Goal: Information Seeking & Learning: Understand process/instructions

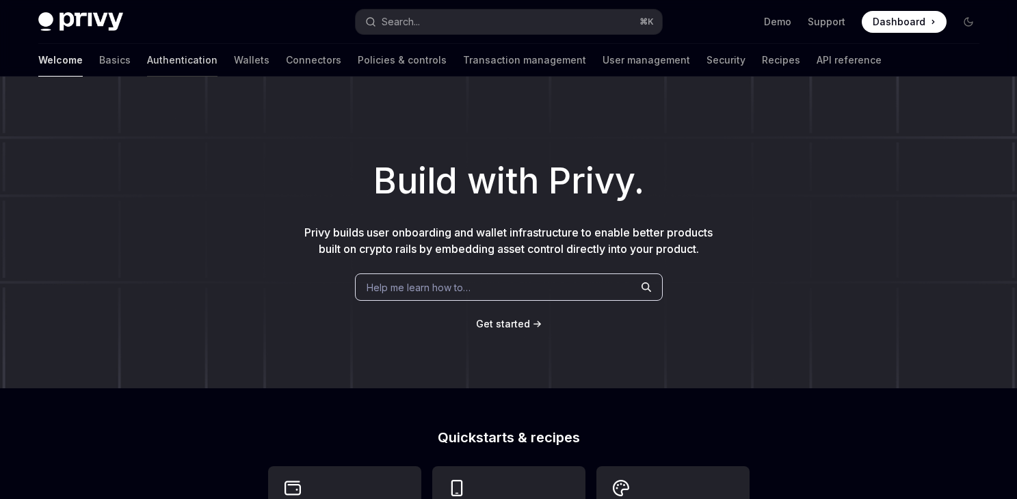
click at [147, 62] on link "Authentication" at bounding box center [182, 60] width 70 height 33
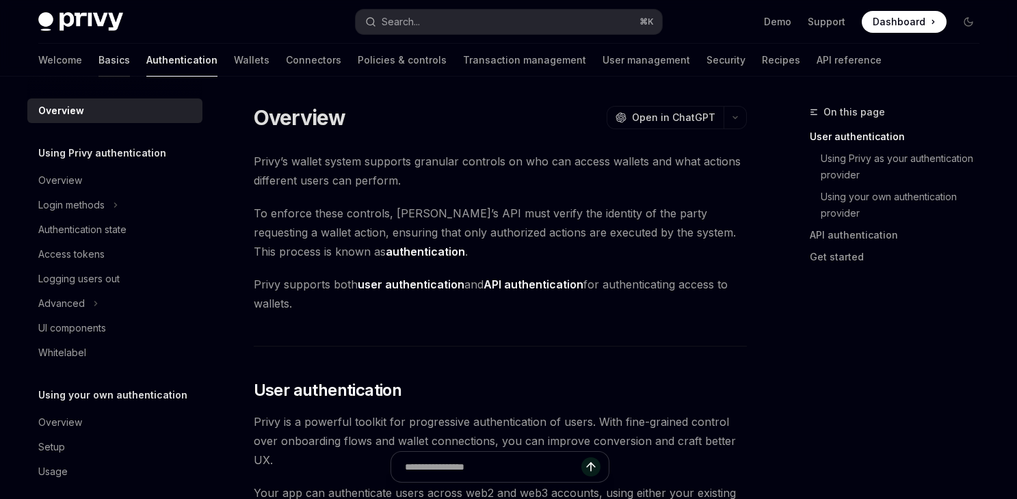
click at [99, 65] on link "Basics" at bounding box center [114, 60] width 31 height 33
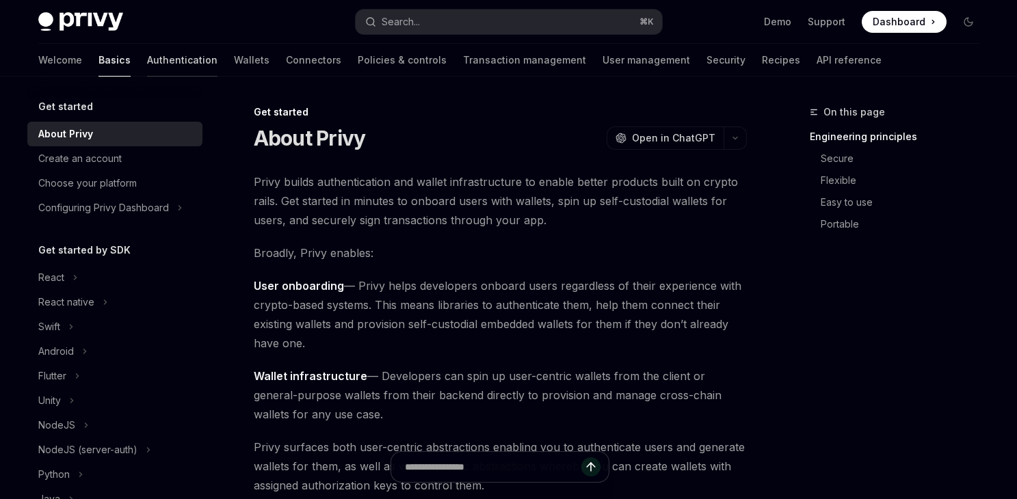
click at [147, 59] on link "Authentication" at bounding box center [182, 60] width 70 height 33
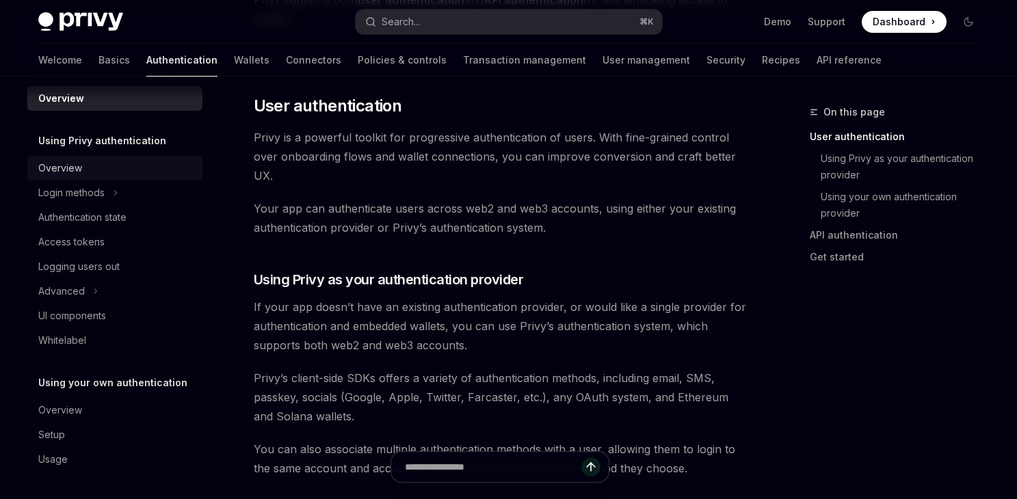
scroll to position [291, 0]
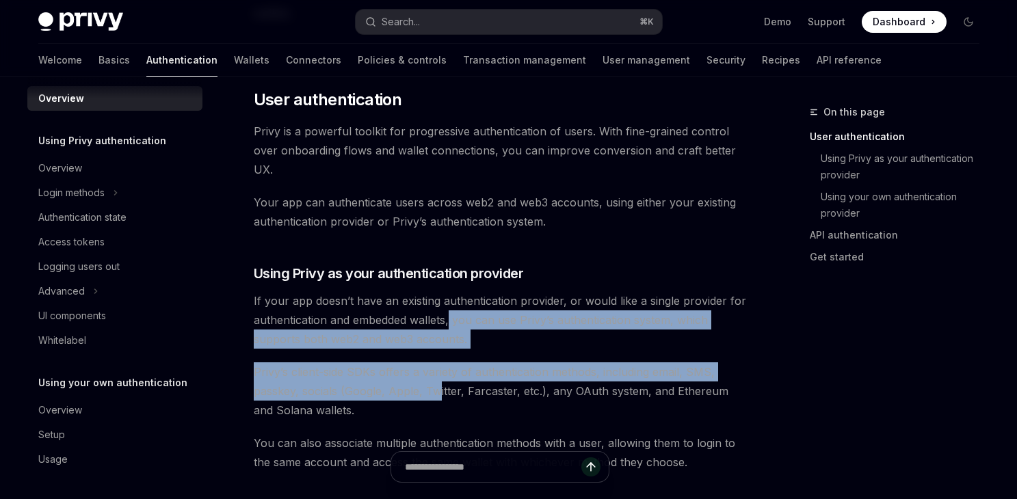
drag, startPoint x: 449, startPoint y: 318, endPoint x: 438, endPoint y: 382, distance: 64.6
click at [437, 385] on span "Privy’s client-side SDKs offers a variety of authentication methods, including …" at bounding box center [500, 391] width 493 height 57
drag, startPoint x: 343, startPoint y: 382, endPoint x: 342, endPoint y: 312, distance: 70.5
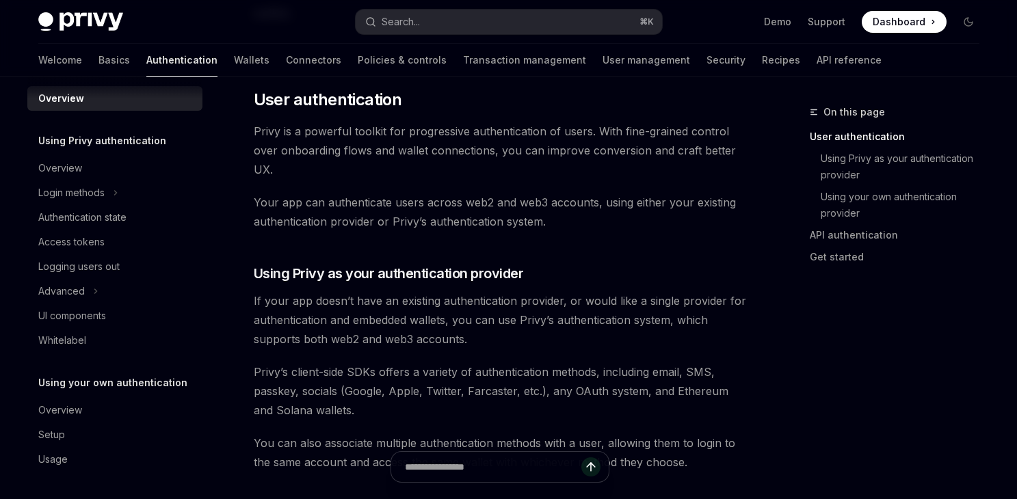
click at [342, 312] on span "If your app doesn’t have an existing authentication provider, or would like a s…" at bounding box center [500, 319] width 493 height 57
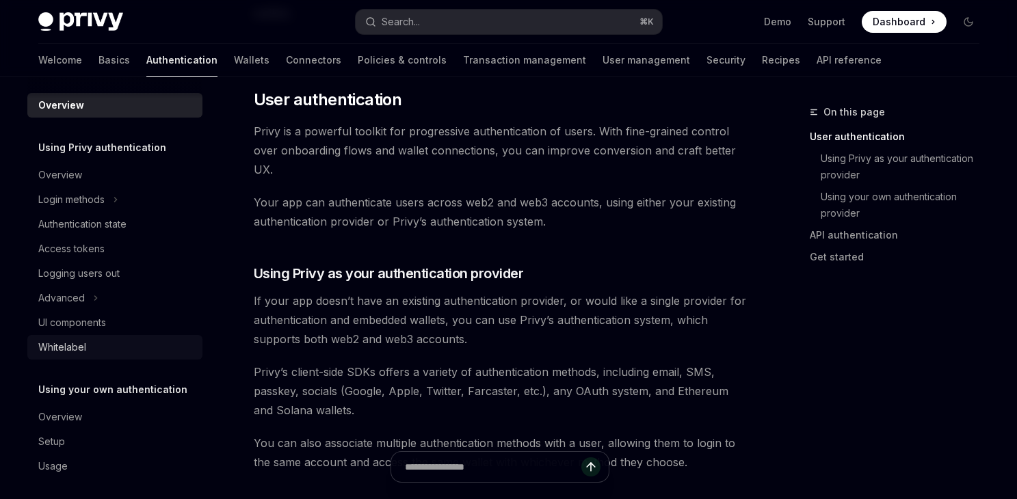
scroll to position [0, 0]
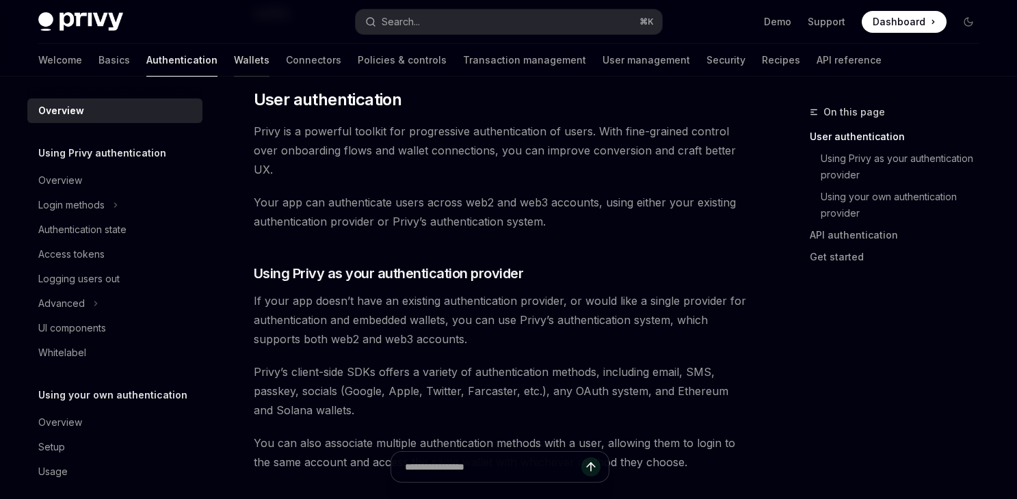
click at [234, 63] on link "Wallets" at bounding box center [252, 60] width 36 height 33
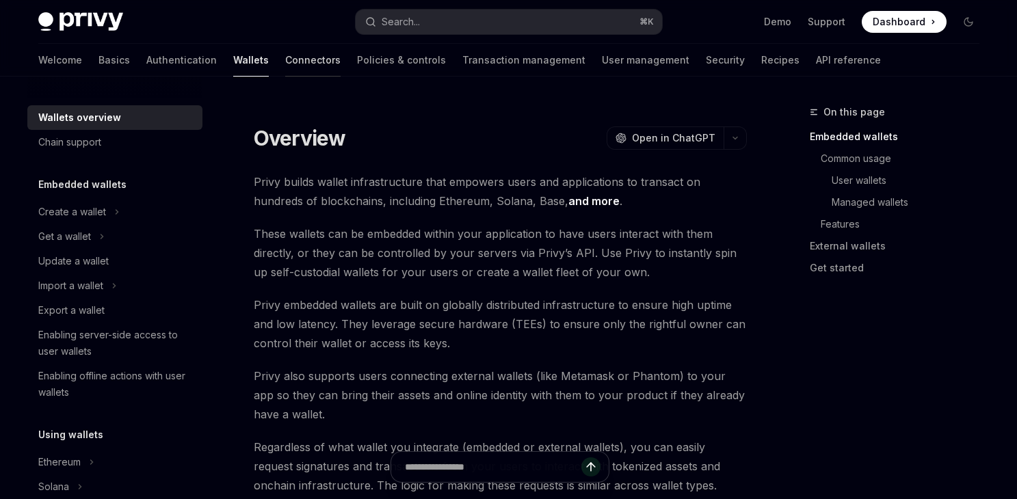
click at [285, 57] on link "Connectors" at bounding box center [312, 60] width 55 height 33
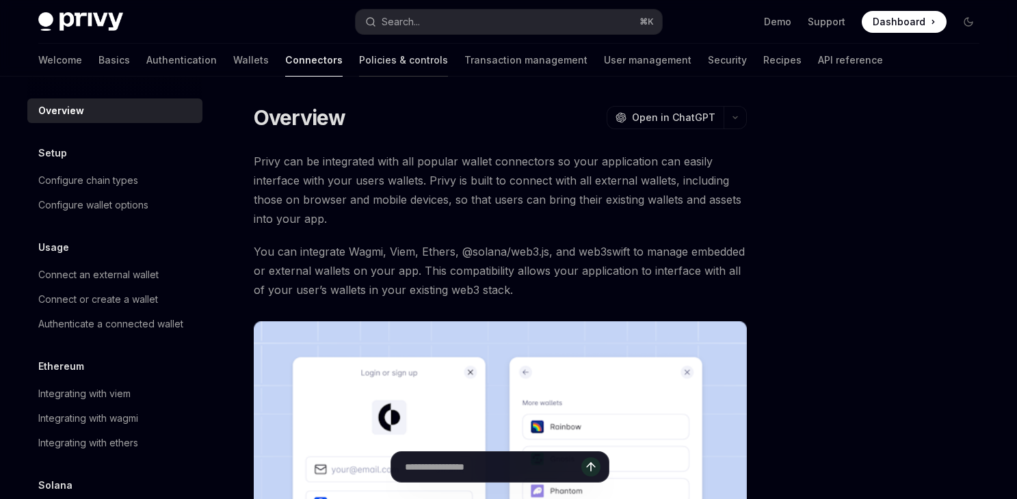
click at [359, 55] on link "Policies & controls" at bounding box center [403, 60] width 89 height 33
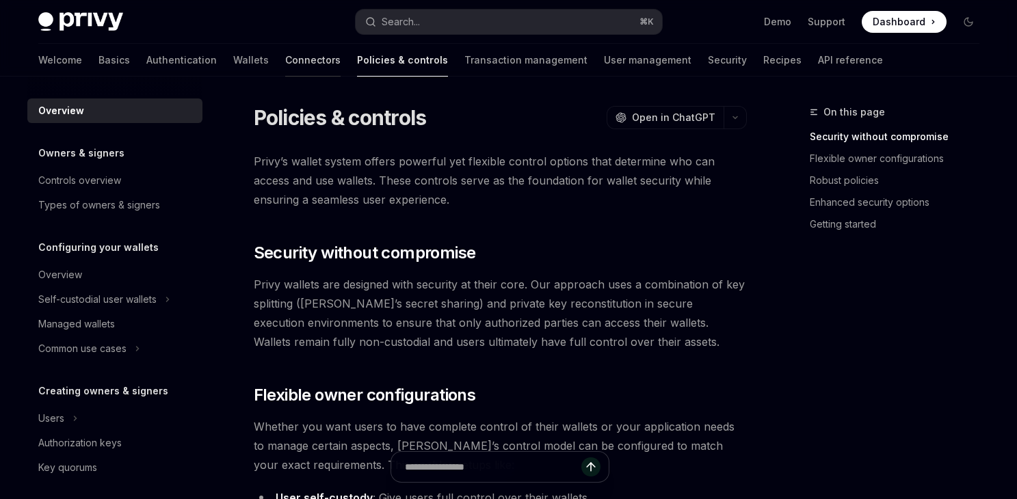
click at [285, 62] on link "Connectors" at bounding box center [312, 60] width 55 height 33
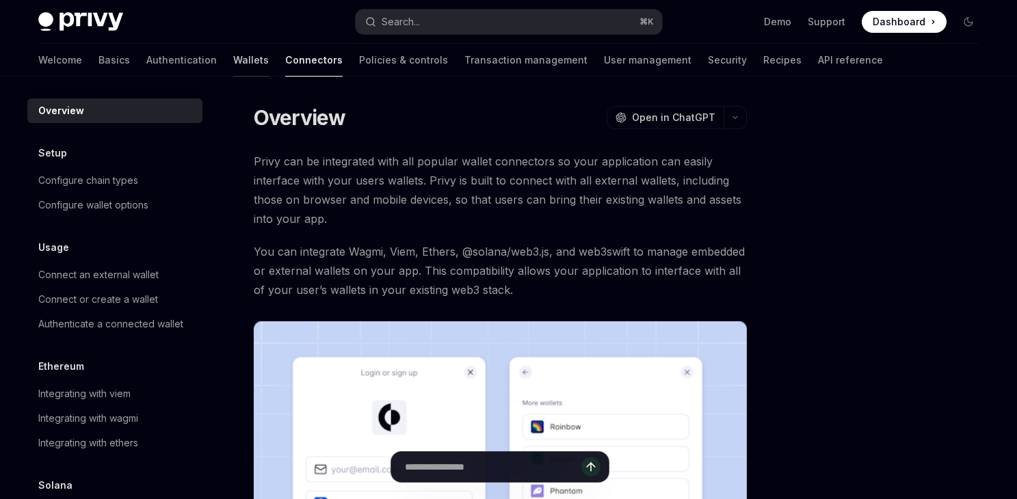
click at [233, 64] on link "Wallets" at bounding box center [251, 60] width 36 height 33
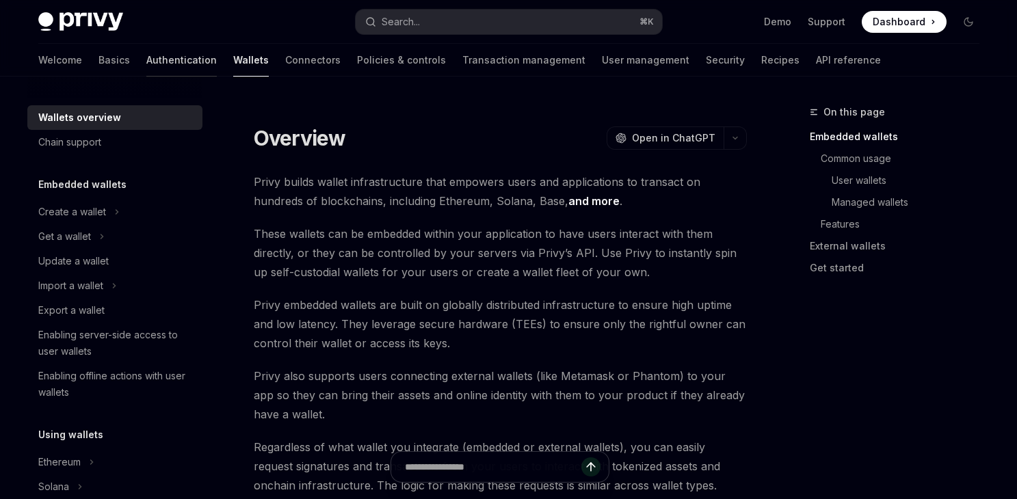
click at [146, 73] on link "Authentication" at bounding box center [181, 60] width 70 height 33
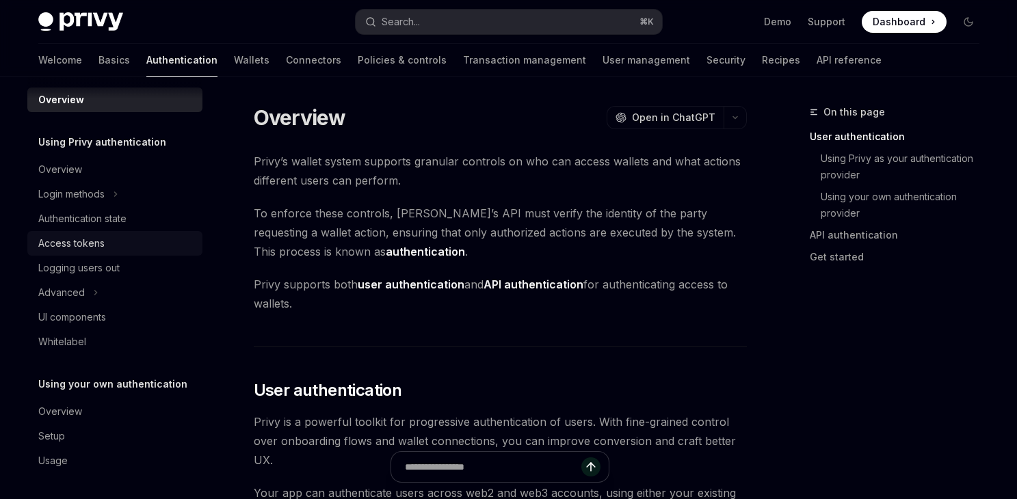
scroll to position [12, 0]
click at [108, 296] on button "Advanced" at bounding box center [114, 291] width 175 height 25
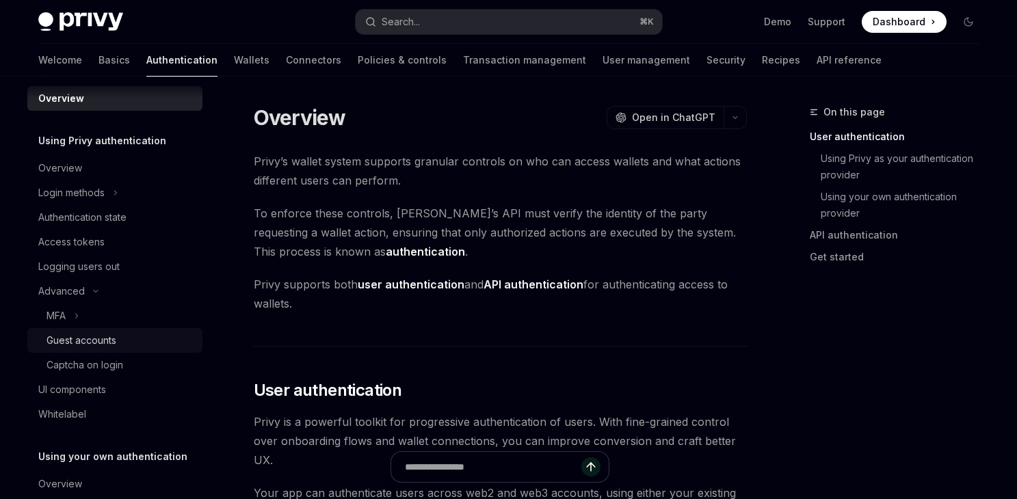
scroll to position [15, 0]
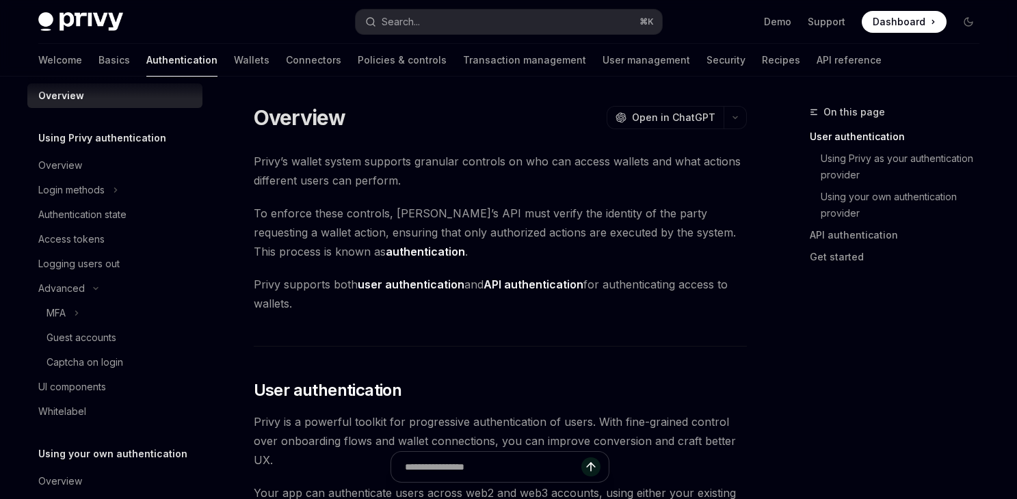
click at [71, 64] on div "Welcome Basics Authentication Wallets Connectors Policies & controls Transactio…" at bounding box center [460, 60] width 844 height 33
drag, startPoint x: 68, startPoint y: 61, endPoint x: 62, endPoint y: 57, distance: 7.4
click at [68, 59] on div "Welcome Basics Authentication Wallets Connectors Policies & controls Transactio…" at bounding box center [460, 60] width 844 height 33
click at [99, 55] on link "Basics" at bounding box center [114, 60] width 31 height 33
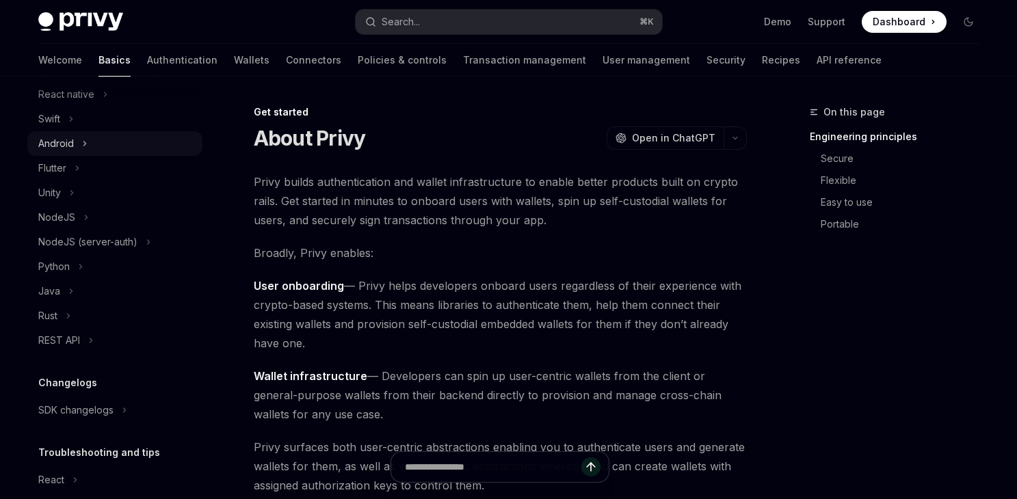
scroll to position [118, 0]
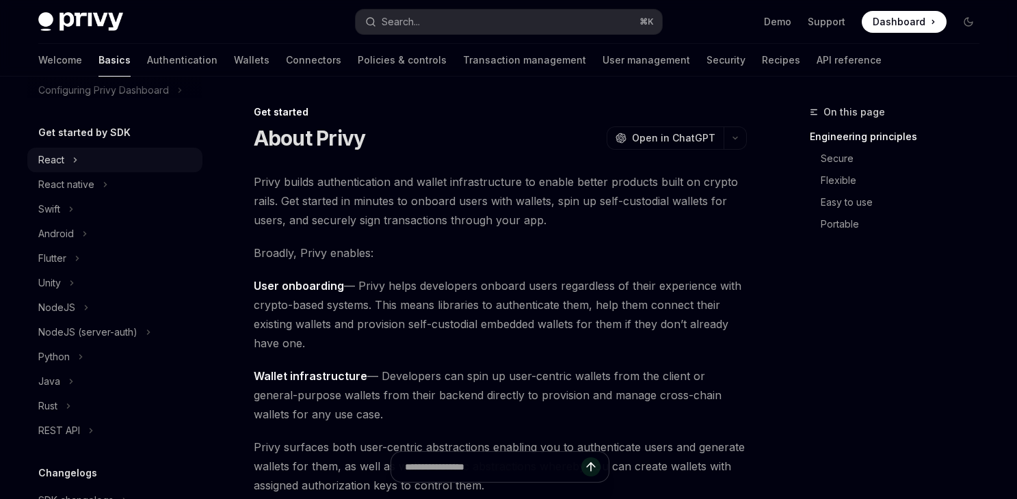
click at [88, 164] on button "React" at bounding box center [114, 160] width 175 height 25
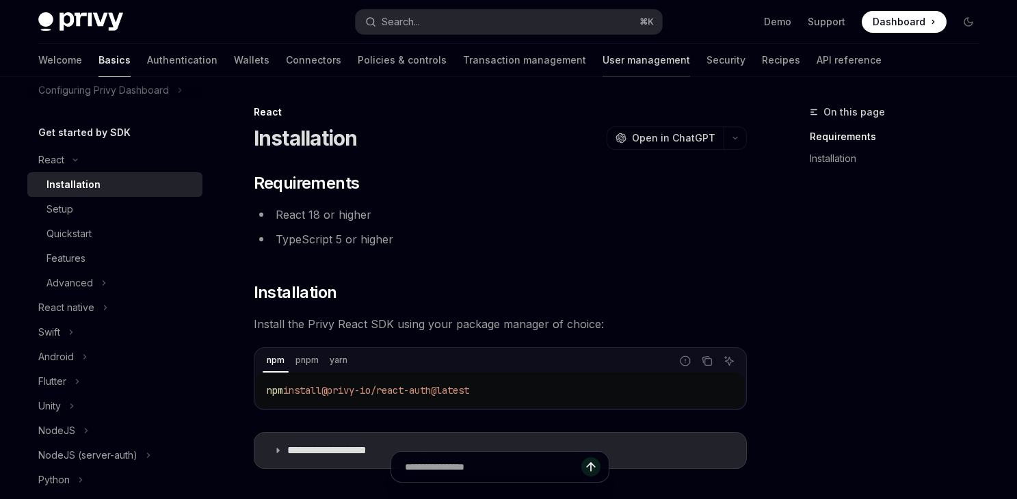
click at [603, 66] on link "User management" at bounding box center [647, 60] width 88 height 33
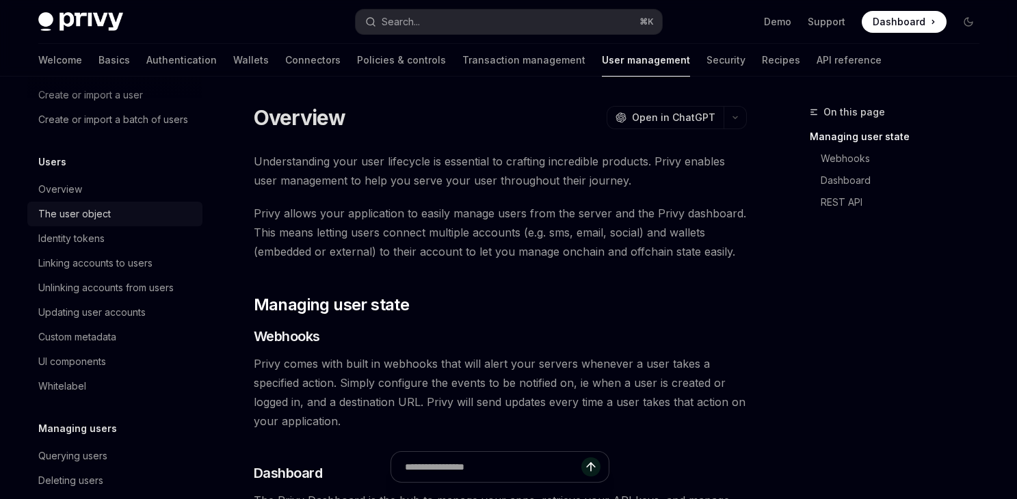
scroll to position [158, 0]
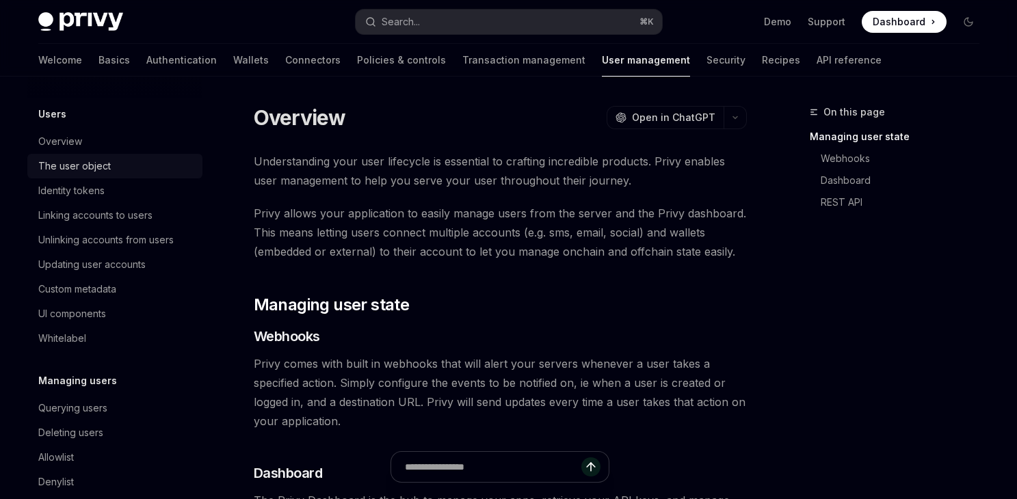
click at [118, 179] on link "The user object" at bounding box center [114, 166] width 175 height 25
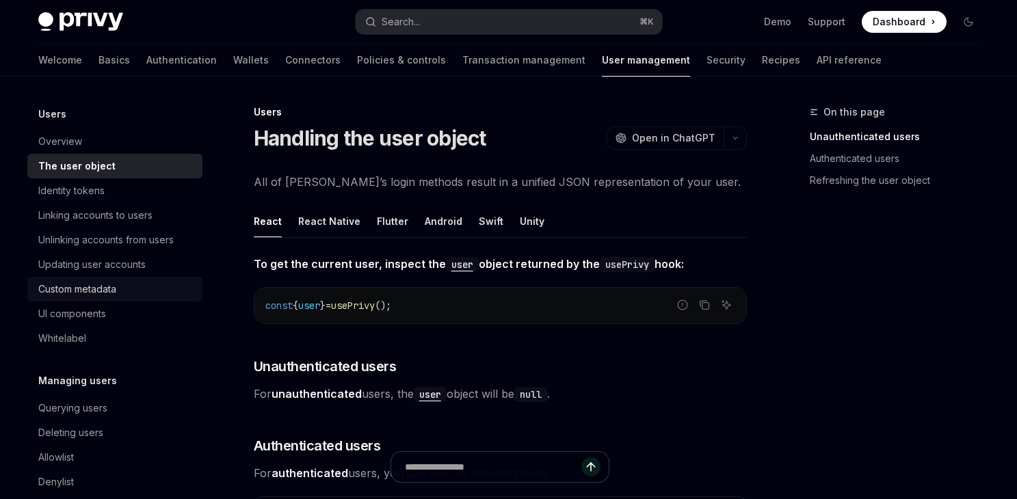
click at [130, 302] on link "Custom metadata" at bounding box center [114, 289] width 175 height 25
type textarea "*"
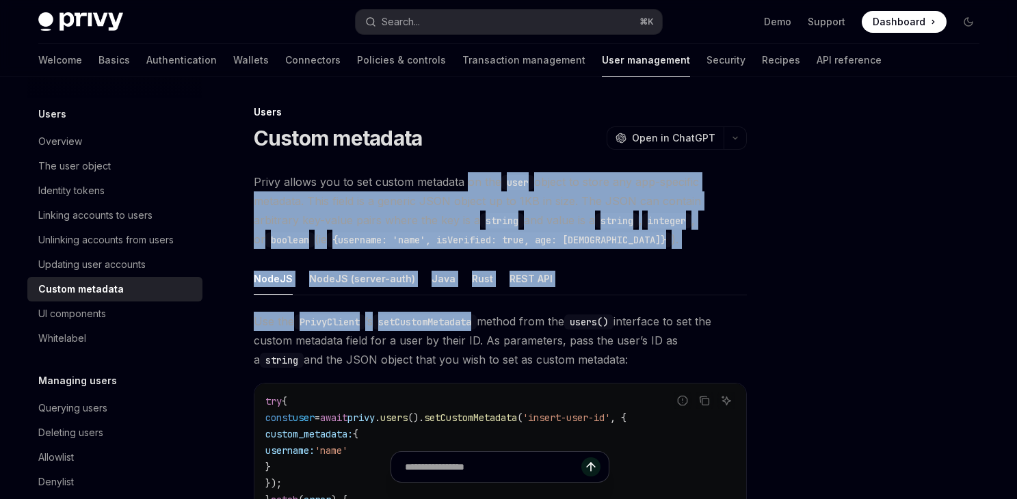
drag, startPoint x: 467, startPoint y: 191, endPoint x: 485, endPoint y: 326, distance: 136.0
click at [485, 326] on div "Privy allows you to set custom metadata on the user object to store any app-spe…" at bounding box center [500, 411] width 493 height 478
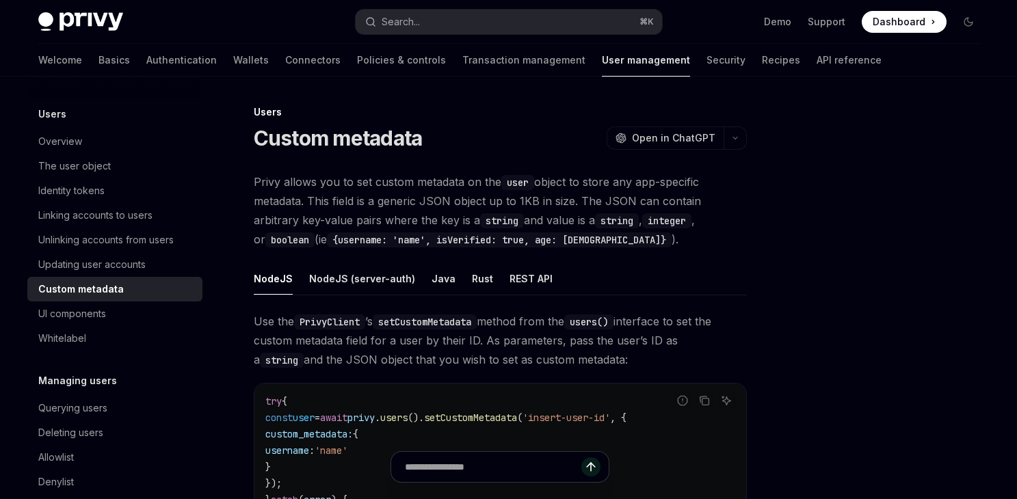
drag, startPoint x: 485, startPoint y: 326, endPoint x: 486, endPoint y: 342, distance: 16.5
click at [477, 326] on code "setCustomMetadata" at bounding box center [425, 322] width 104 height 15
drag, startPoint x: 486, startPoint y: 342, endPoint x: 497, endPoint y: 187, distance: 155.0
click at [497, 187] on div "Privy allows you to set custom metadata on the user object to store any app-spe…" at bounding box center [500, 411] width 493 height 478
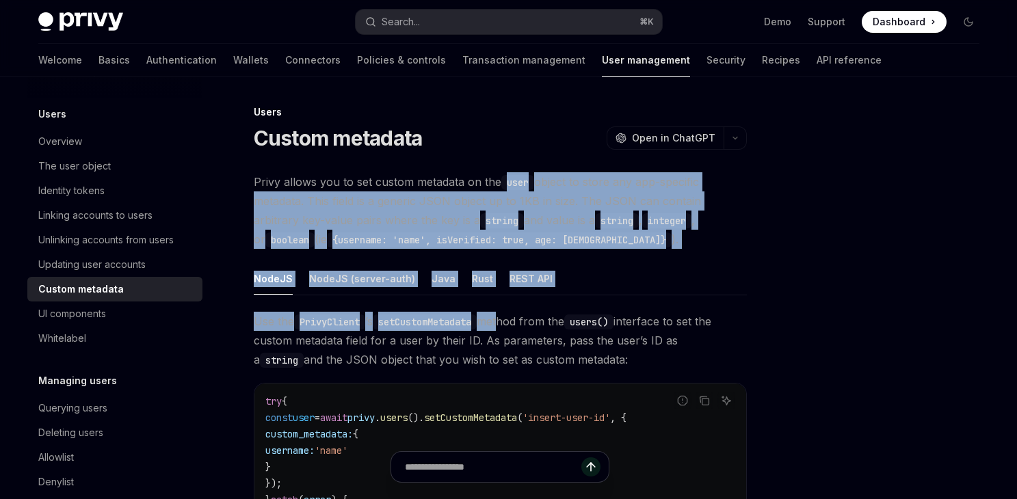
drag, startPoint x: 499, startPoint y: 190, endPoint x: 508, endPoint y: 330, distance: 139.9
click at [508, 326] on div "Privy allows you to set custom metadata on the user object to store any app-spe…" at bounding box center [500, 411] width 493 height 478
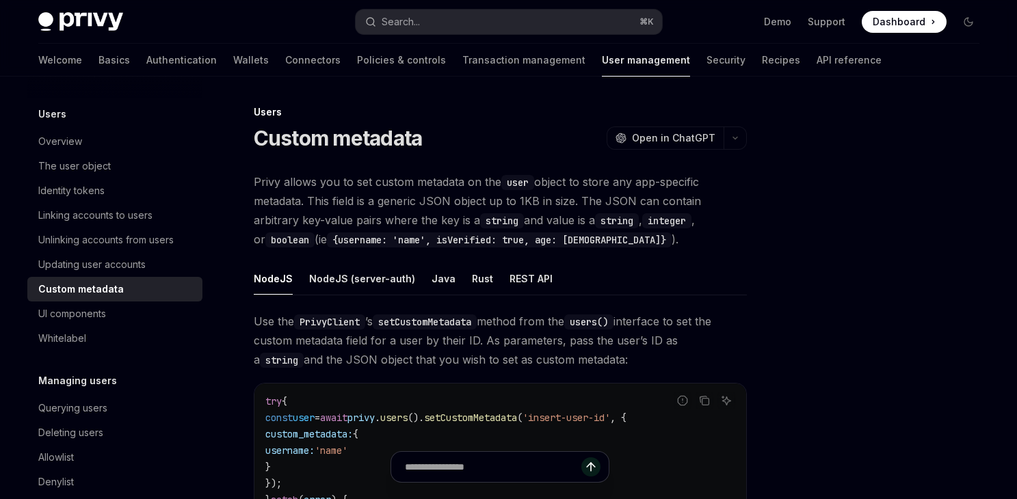
drag, startPoint x: 509, startPoint y: 340, endPoint x: 521, endPoint y: 230, distance: 110.8
click at [517, 284] on div "NodeJS NodeJS (server-auth) Java Rust REST API Use the PrivyClient ’s setCustom…" at bounding box center [500, 456] width 493 height 387
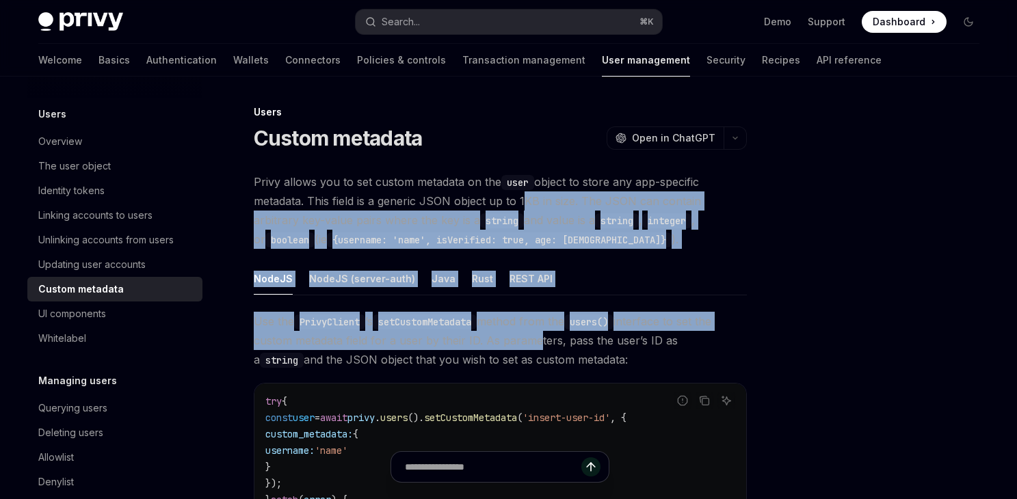
drag, startPoint x: 519, startPoint y: 205, endPoint x: 528, endPoint y: 337, distance: 132.4
click at [528, 337] on div "Privy allows you to set custom metadata on the user object to store any app-spe…" at bounding box center [500, 411] width 493 height 478
click at [528, 337] on span "Use the PrivyClient ’s setCustomMetadata method from the users() interface to s…" at bounding box center [500, 340] width 493 height 57
drag, startPoint x: 488, startPoint y: 202, endPoint x: 501, endPoint y: 344, distance: 142.9
click at [501, 344] on div "Privy allows you to set custom metadata on the user object to store any app-spe…" at bounding box center [500, 411] width 493 height 478
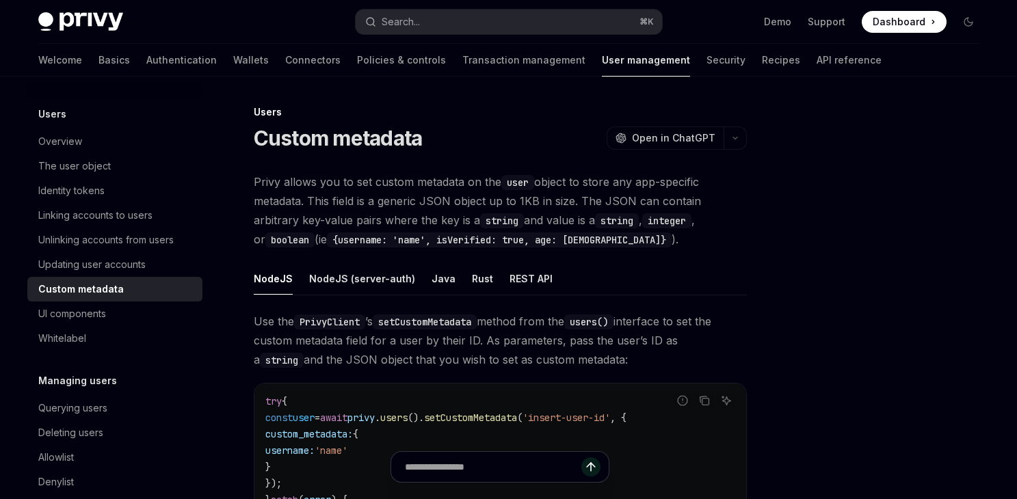
click at [504, 335] on span "Use the PrivyClient ’s setCustomMetadata method from the users() interface to s…" at bounding box center [500, 340] width 493 height 57
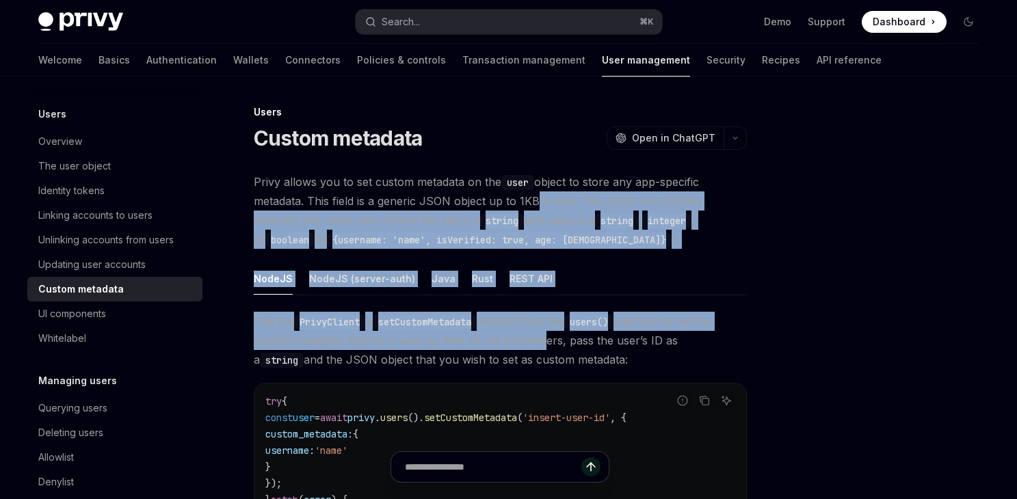
drag, startPoint x: 532, startPoint y: 209, endPoint x: 536, endPoint y: 338, distance: 128.7
click at [536, 338] on div "Privy allows you to set custom metadata on the user object to store any app-spe…" at bounding box center [500, 411] width 493 height 478
click at [536, 338] on span "Use the PrivyClient ’s setCustomMetadata method from the users() interface to s…" at bounding box center [500, 340] width 493 height 57
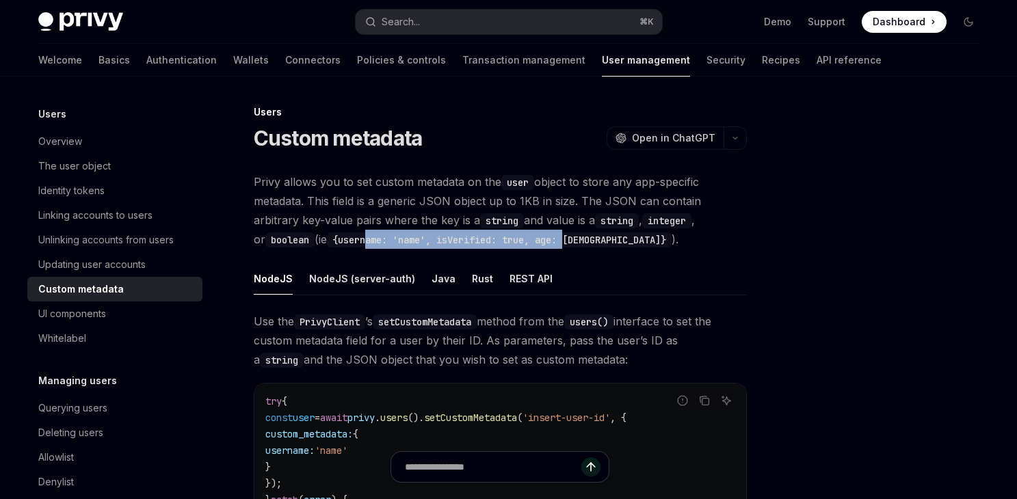
drag, startPoint x: 294, startPoint y: 242, endPoint x: 497, endPoint y: 243, distance: 203.2
click at [497, 243] on code "{username: 'name', isVerified: true, age: [DEMOGRAPHIC_DATA]}" at bounding box center [499, 240] width 345 height 15
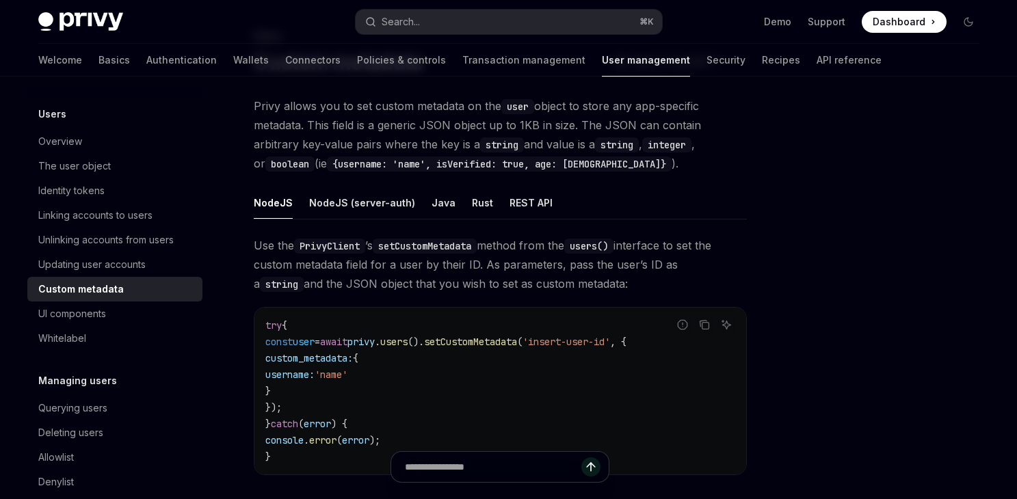
scroll to position [75, 0]
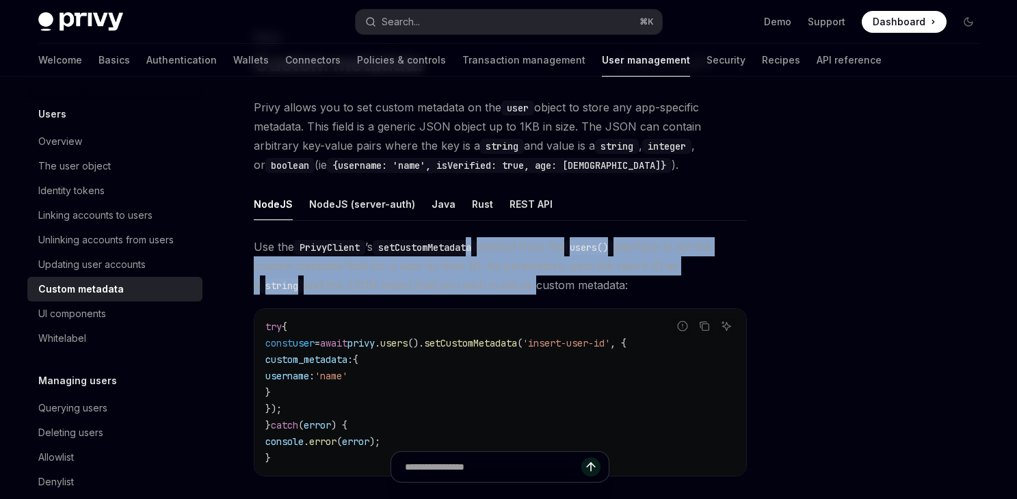
drag, startPoint x: 478, startPoint y: 255, endPoint x: 480, endPoint y: 281, distance: 26.8
click at [480, 281] on span "Use the PrivyClient ’s setCustomMetadata method from the users() interface to s…" at bounding box center [500, 265] width 493 height 57
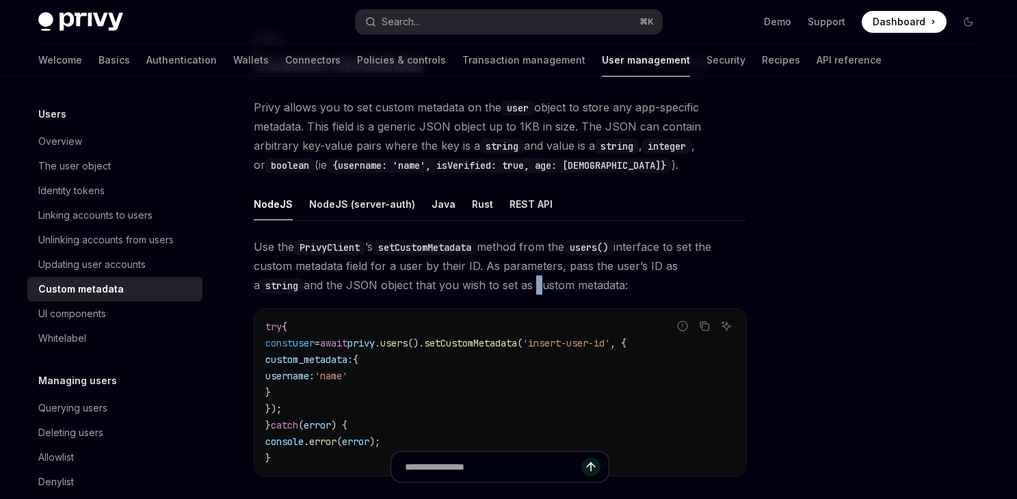
drag, startPoint x: 481, startPoint y: 287, endPoint x: 491, endPoint y: 285, distance: 10.5
click at [483, 288] on span "Use the PrivyClient ’s setCustomMetadata method from the users() interface to s…" at bounding box center [500, 265] width 493 height 57
drag, startPoint x: 502, startPoint y: 286, endPoint x: 512, endPoint y: 243, distance: 44.2
click at [512, 243] on span "Use the PrivyClient ’s setCustomMetadata method from the users() interface to s…" at bounding box center [500, 265] width 493 height 57
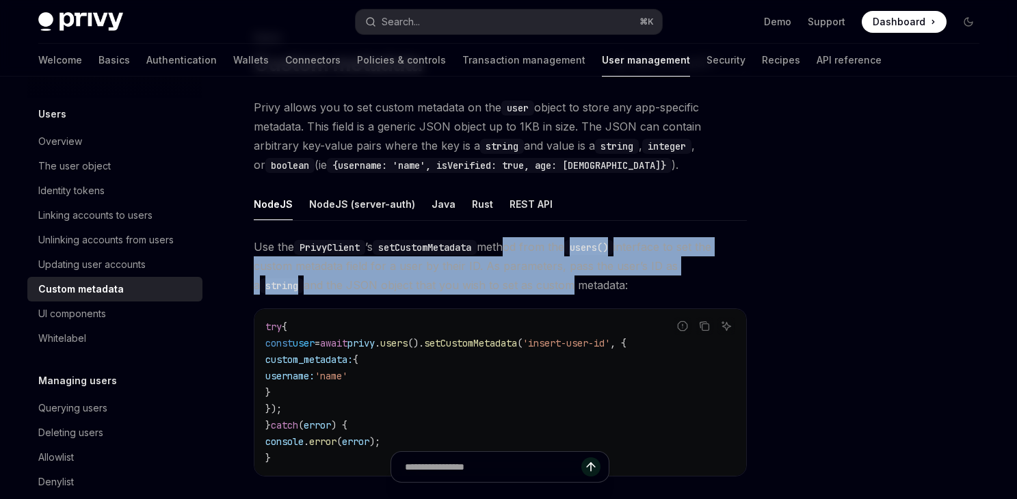
drag, startPoint x: 512, startPoint y: 243, endPoint x: 515, endPoint y: 285, distance: 42.5
click at [515, 285] on span "Use the PrivyClient ’s setCustomMetadata method from the users() interface to s…" at bounding box center [500, 265] width 493 height 57
drag, startPoint x: 527, startPoint y: 265, endPoint x: 526, endPoint y: 290, distance: 25.3
click at [526, 290] on span "Use the PrivyClient ’s setCustomMetadata method from the users() interface to s…" at bounding box center [500, 265] width 493 height 57
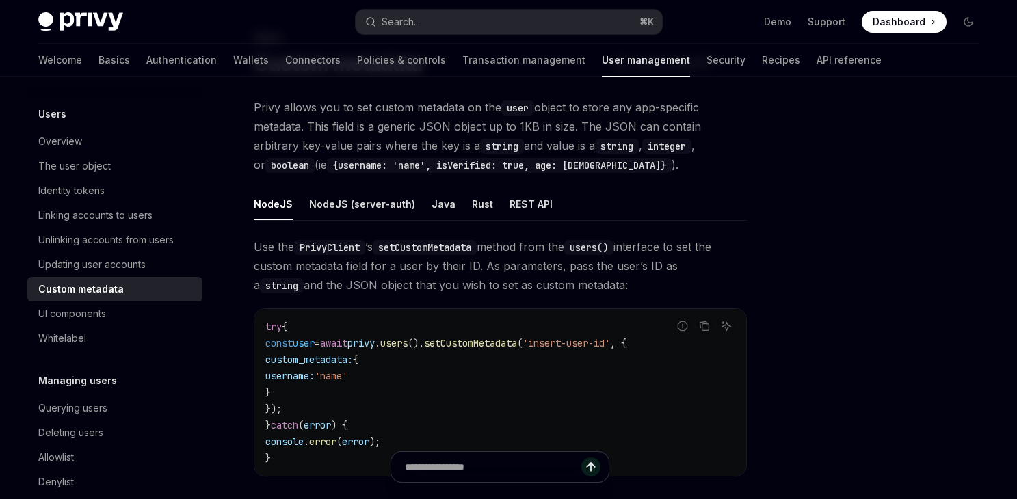
click at [532, 291] on span "Use the PrivyClient ’s setCustomMetadata method from the users() interface to s…" at bounding box center [500, 265] width 493 height 57
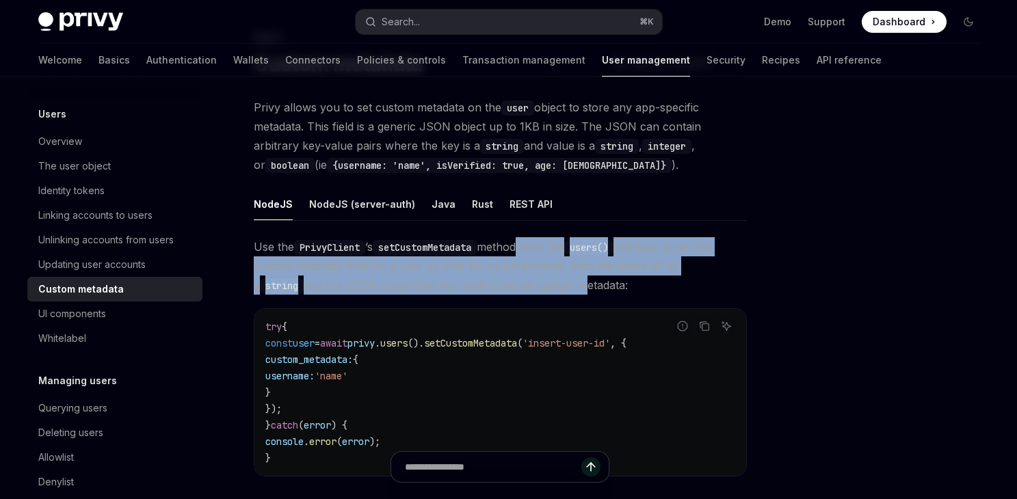
drag, startPoint x: 527, startPoint y: 289, endPoint x: 529, endPoint y: 248, distance: 41.1
click at [529, 248] on span "Use the PrivyClient ’s setCustomMetadata method from the users() interface to s…" at bounding box center [500, 265] width 493 height 57
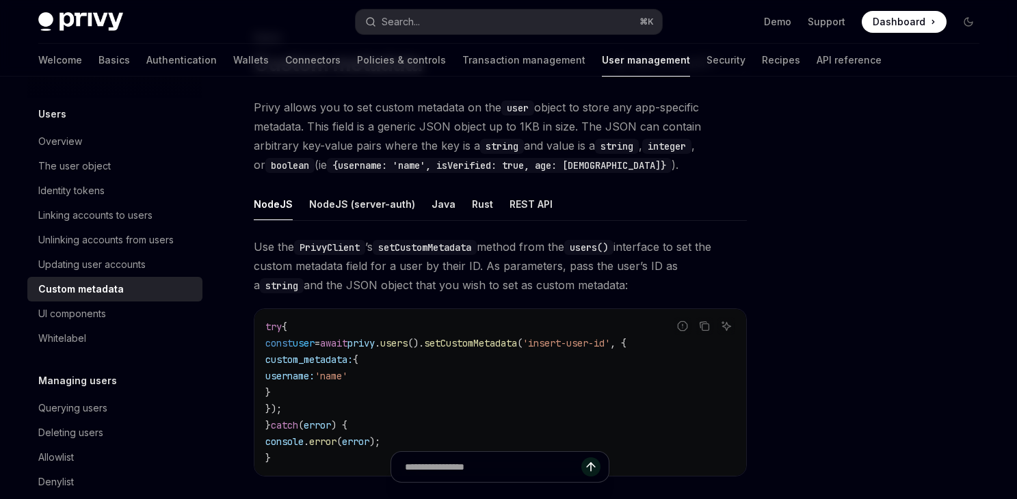
click at [529, 246] on span "Use the PrivyClient ’s setCustomMetadata method from the users() interface to s…" at bounding box center [500, 265] width 493 height 57
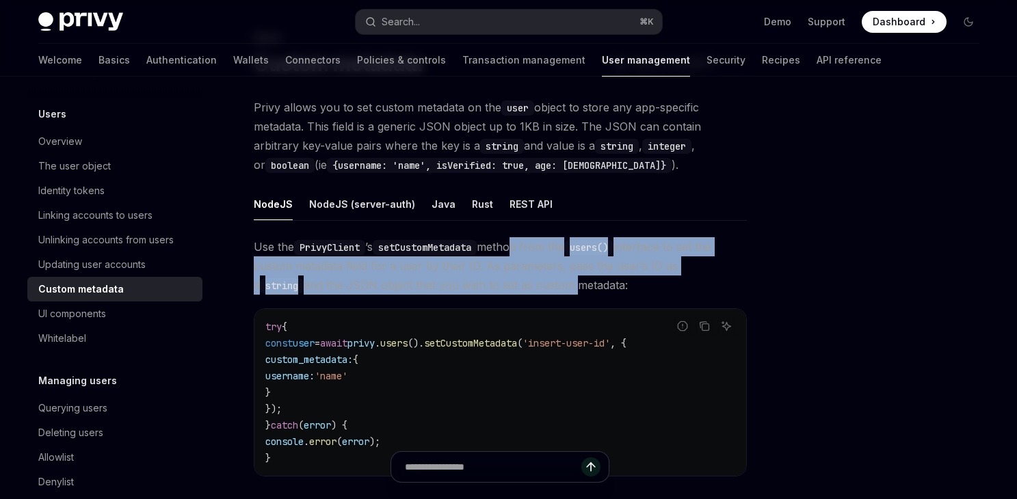
drag, startPoint x: 517, startPoint y: 247, endPoint x: 517, endPoint y: 286, distance: 39.0
click at [517, 286] on span "Use the PrivyClient ’s setCustomMetadata method from the users() interface to s…" at bounding box center [500, 265] width 493 height 57
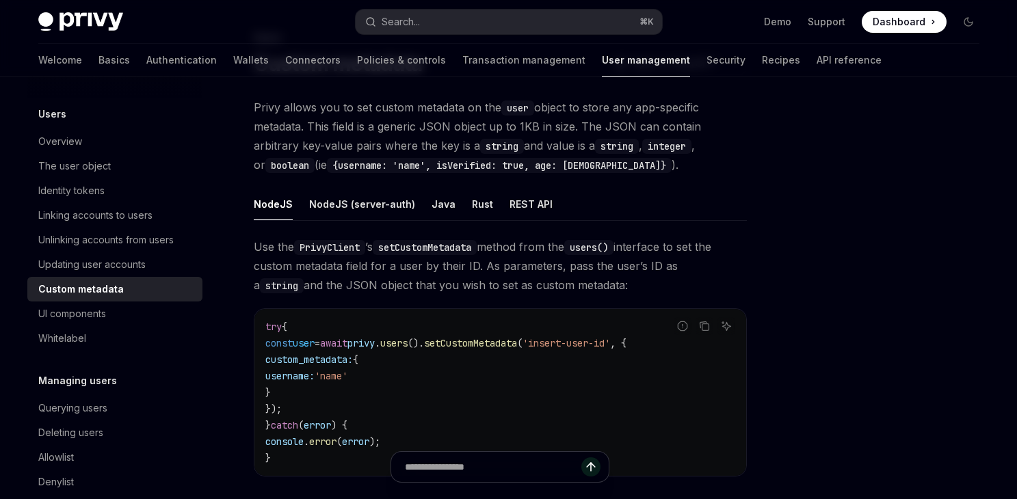
drag, startPoint x: 517, startPoint y: 286, endPoint x: 513, endPoint y: 340, distance: 54.2
click at [517, 291] on span "Use the PrivyClient ’s setCustomMetadata method from the users() interface to s…" at bounding box center [500, 265] width 493 height 57
click at [899, 16] on span "Dashboard" at bounding box center [899, 22] width 53 height 14
